Goal: Navigation & Orientation: Find specific page/section

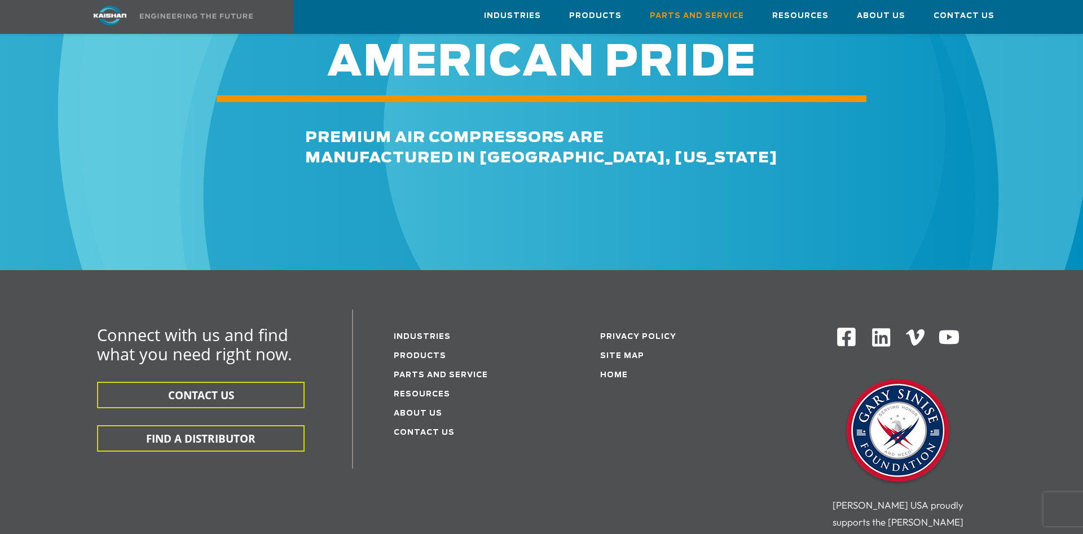
scroll to position [1438, 0]
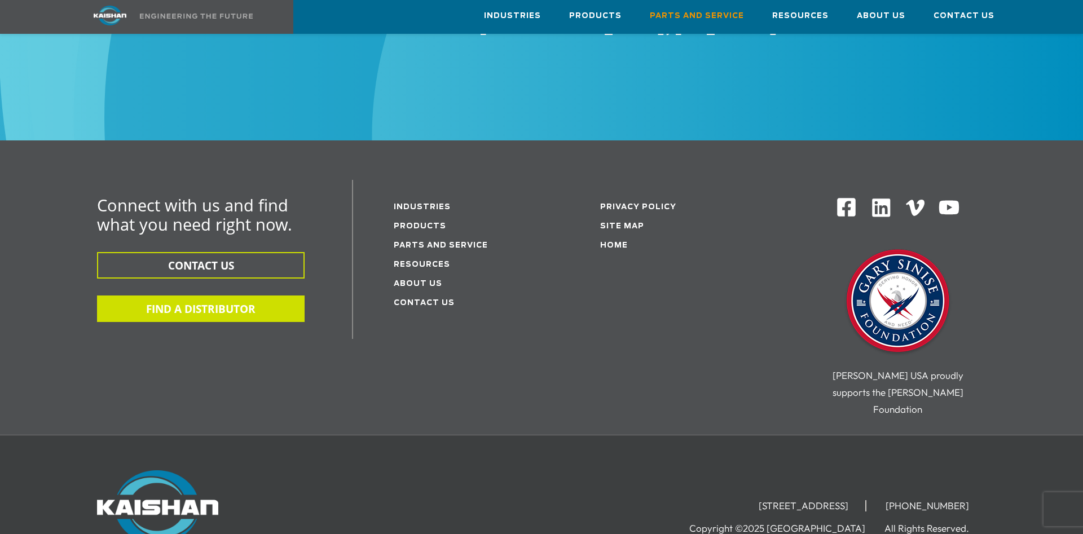
click at [238, 298] on button "FIND A DISTRIBUTOR" at bounding box center [200, 308] width 207 height 26
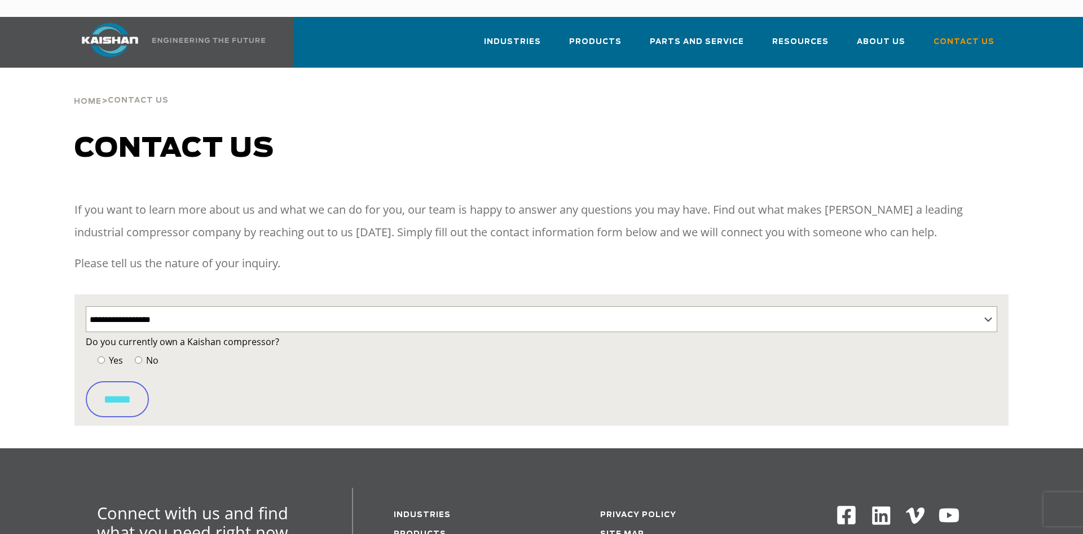
select select "**********"
click at [112, 354] on span "Yes" at bounding box center [115, 360] width 16 height 12
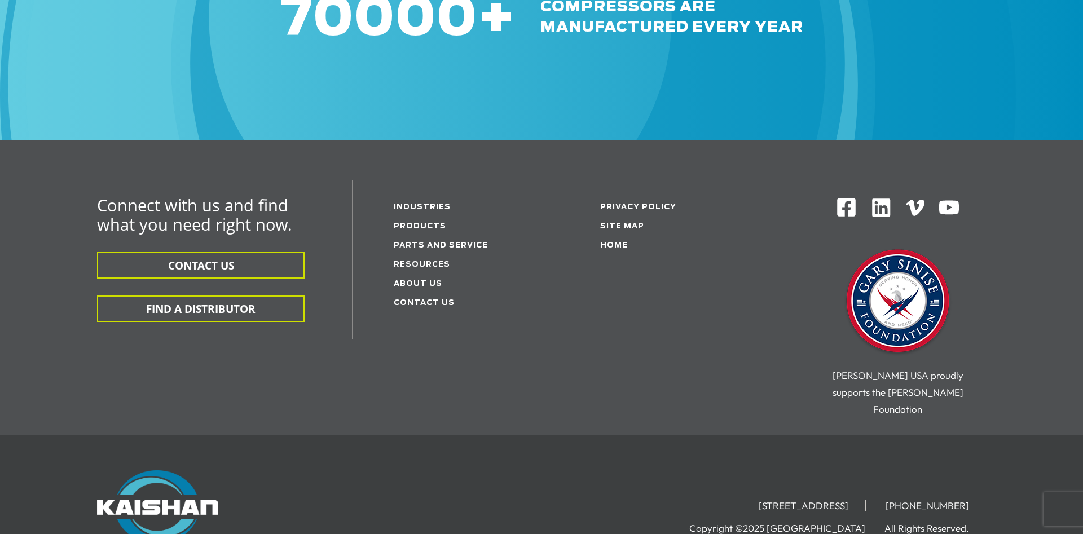
scroll to position [1438, 0]
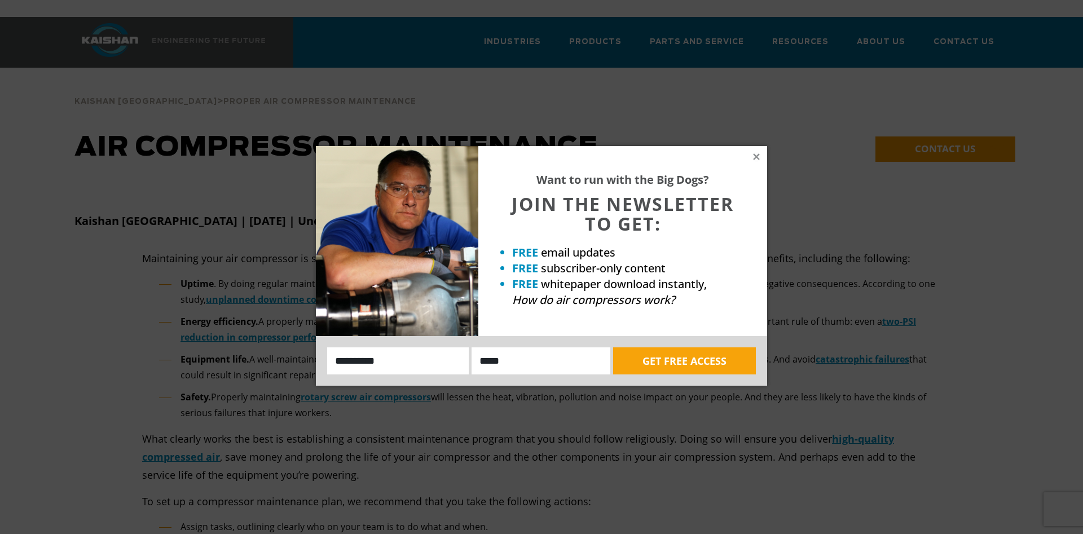
click at [732, 23] on div "Want to run with the Big Dogs? JOIN THE NEWSLETTER TO GET: FREE email updates F…" at bounding box center [541, 267] width 1083 height 534
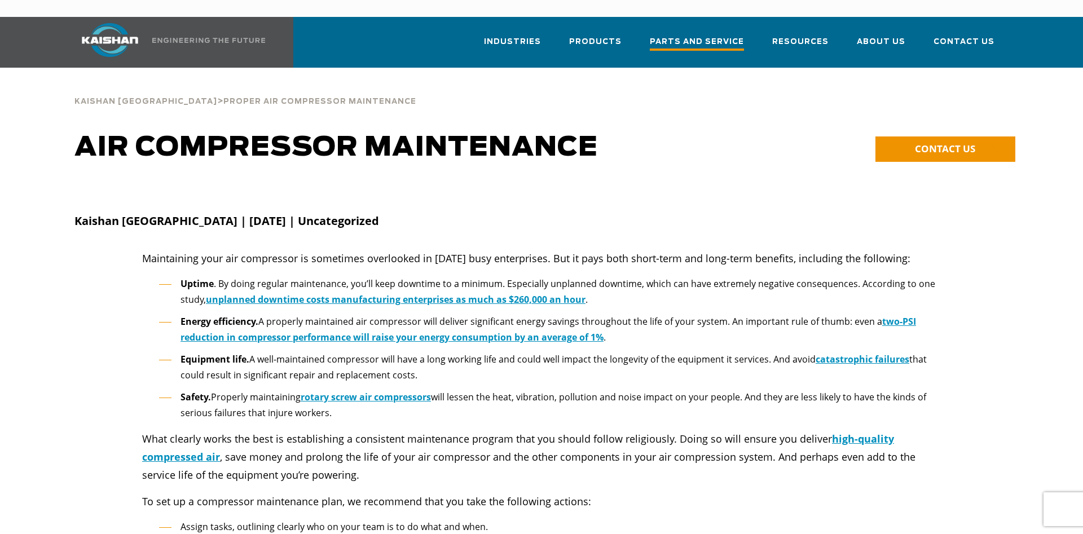
click at [722, 36] on span "Parts and Service" at bounding box center [697, 43] width 94 height 15
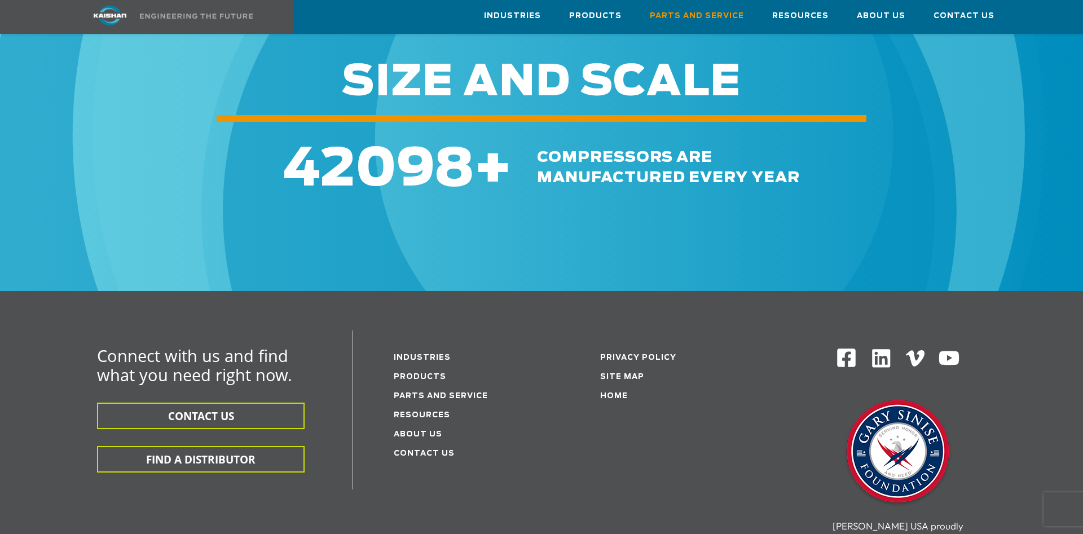
scroll to position [1323, 0]
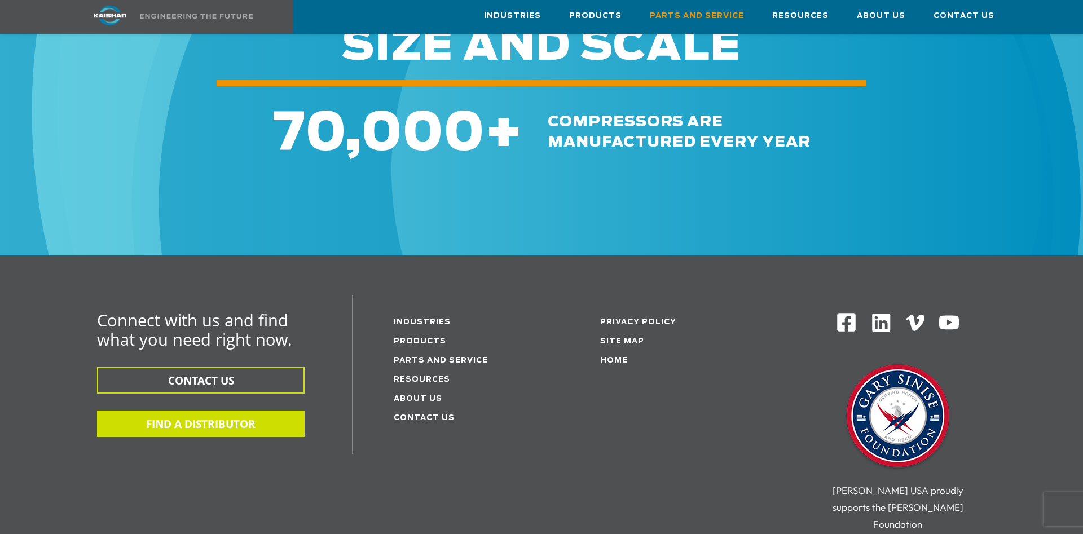
click at [244, 410] on button "FIND A DISTRIBUTOR" at bounding box center [200, 423] width 207 height 26
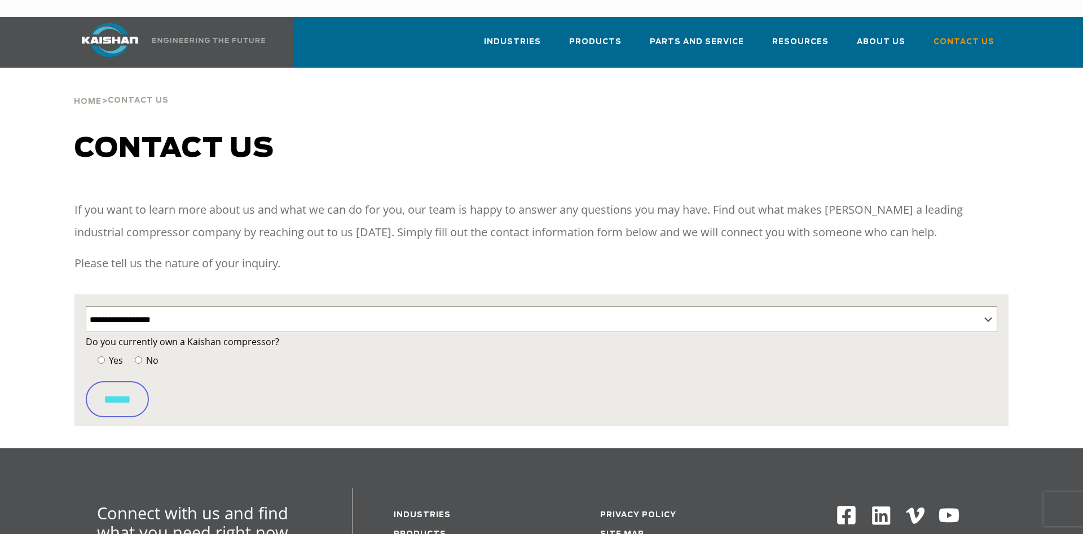
select select "**********"
click at [108, 354] on span "Yes" at bounding box center [115, 360] width 16 height 12
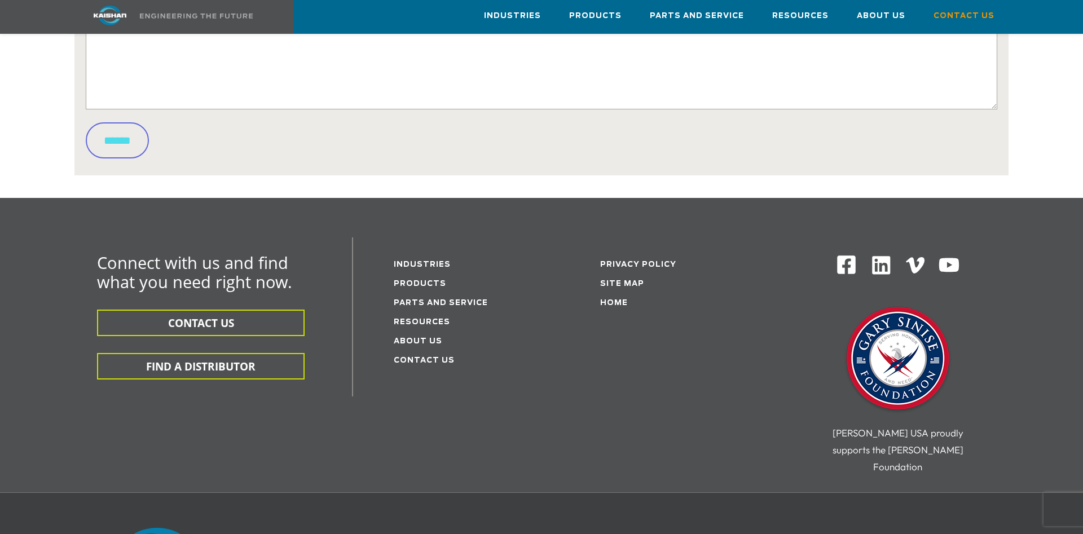
scroll to position [633, 0]
